Goal: Task Accomplishment & Management: Use online tool/utility

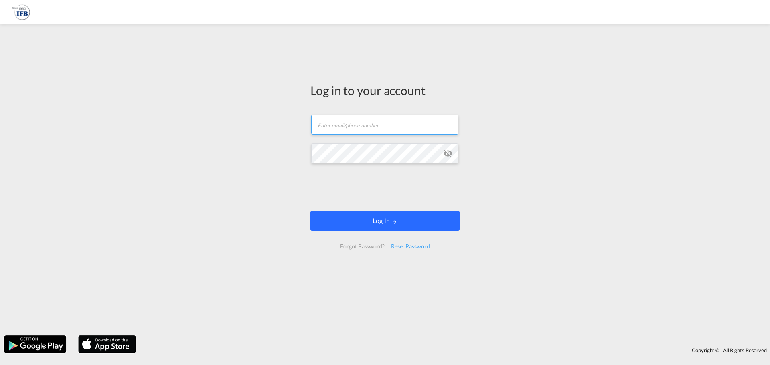
type input "[PERSON_NAME][EMAIL_ADDRESS][PERSON_NAME][DOMAIN_NAME]"
click at [407, 220] on button "Log In" at bounding box center [384, 221] width 149 height 20
